Goal: Transaction & Acquisition: Purchase product/service

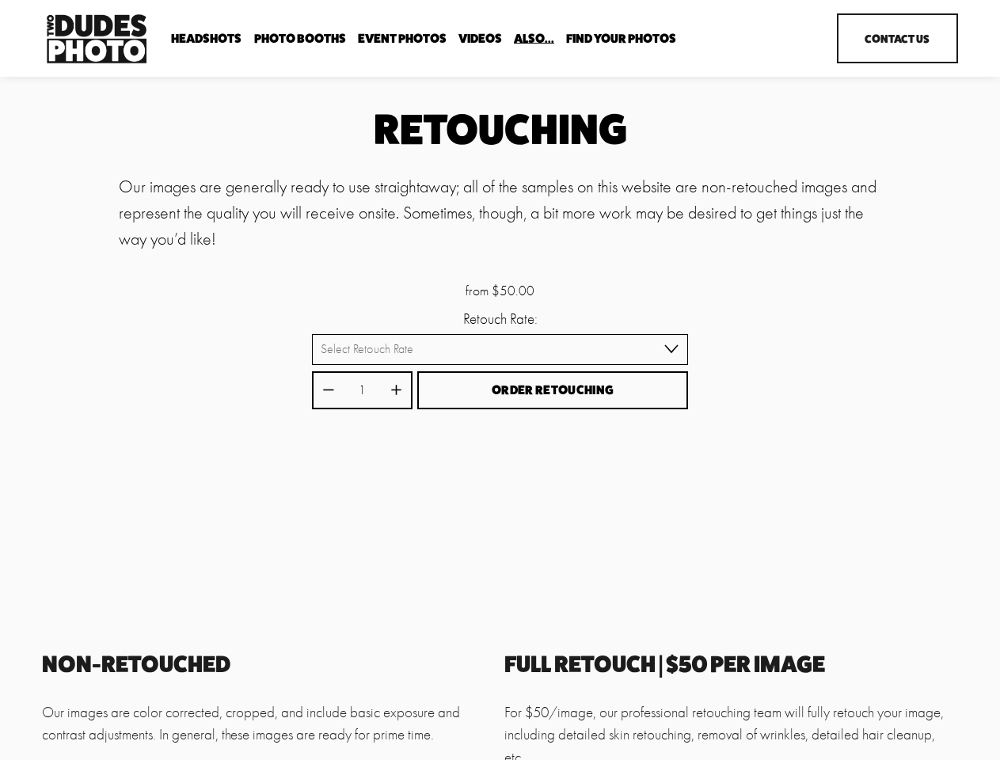
click at [664, 358] on div at bounding box center [671, 348] width 14 height 17
click at [499, 349] on select "Select Retouch Rate Individual Rate ($50/image) 4 Images ($150) 8 Images ($200)" at bounding box center [500, 349] width 377 height 31
select select "Individual Rate ($50/image)"
click at [392, 334] on select "Select Retouch Rate Individual Rate ($50/image) 4 Images ($150) 8 Images ($200)" at bounding box center [500, 349] width 377 height 31
click at [400, 395] on icon "Increase quantity by 1" at bounding box center [395, 389] width 9 height 9
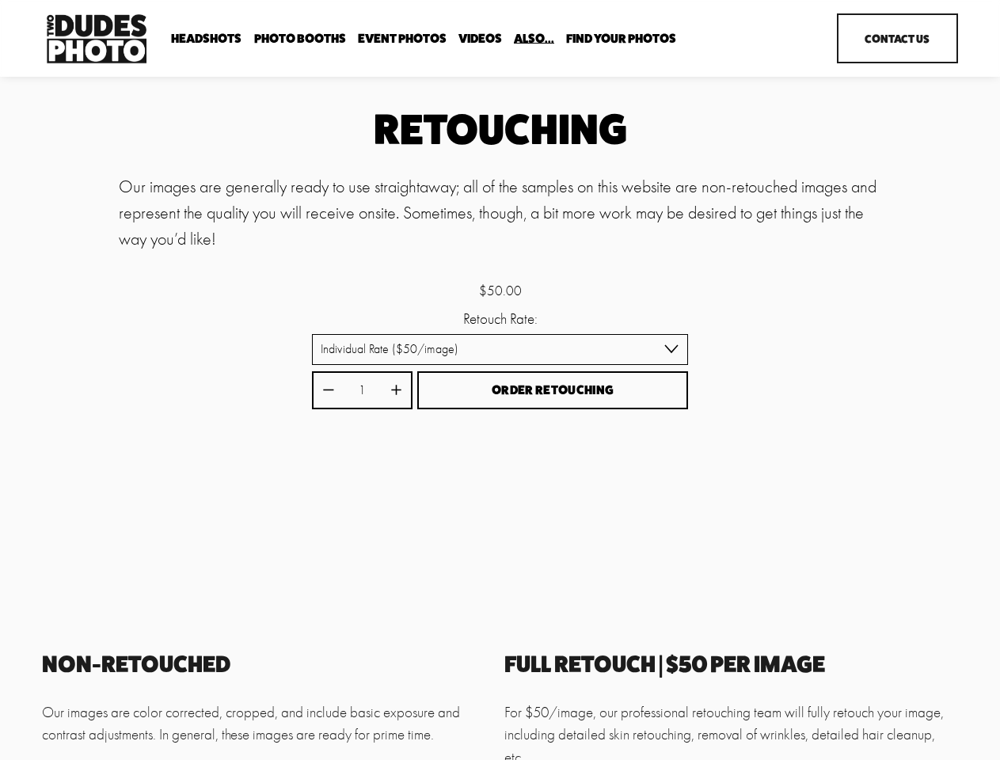
type input "2"
click at [499, 397] on span "Order Retouching" at bounding box center [552, 389] width 122 height 15
